Goal: Task Accomplishment & Management: Use online tool/utility

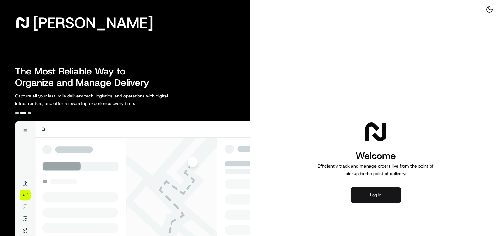
click at [379, 194] on button "Log in" at bounding box center [376, 194] width 50 height 15
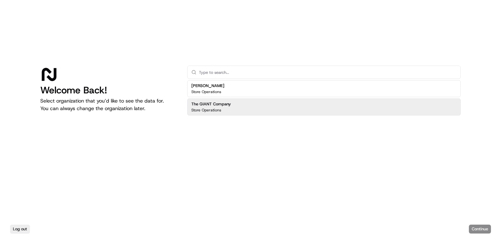
click at [221, 106] on h2 "The GIANT Company" at bounding box center [211, 104] width 40 height 6
click at [487, 225] on button "Continue" at bounding box center [480, 228] width 22 height 9
